Goal: Task Accomplishment & Management: Complete application form

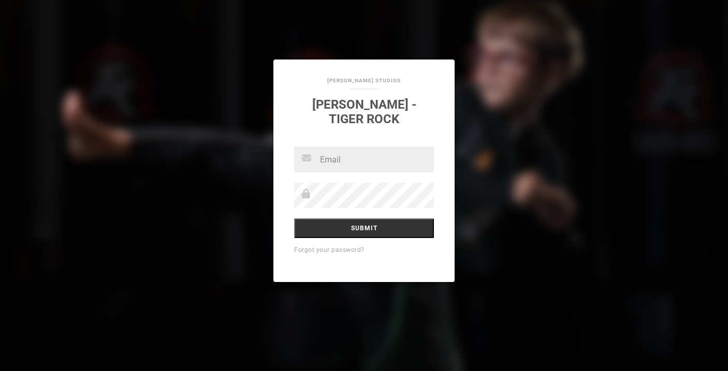
click at [347, 157] on input "text" at bounding box center [364, 159] width 140 height 25
type input "[EMAIL_ADDRESS][PERSON_NAME][DOMAIN_NAME]"
click at [357, 227] on input "Submit" at bounding box center [364, 229] width 140 height 20
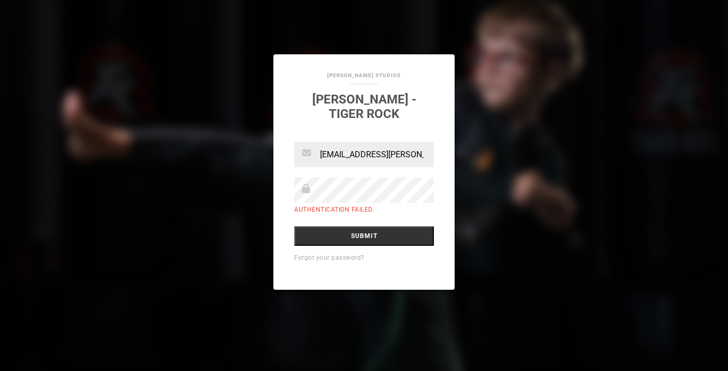
click at [357, 156] on input "[EMAIL_ADDRESS][PERSON_NAME][DOMAIN_NAME]" at bounding box center [364, 154] width 140 height 25
paste input "[EMAIL_ADDRESS][DOMAIN_NAME]"
type input "[EMAIL_ADDRESS][DOMAIN_NAME]"
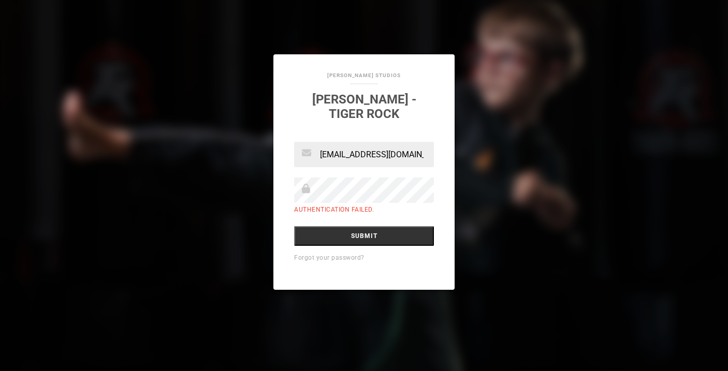
click at [294, 226] on input "Submit" at bounding box center [364, 236] width 140 height 20
